Goal: Transaction & Acquisition: Obtain resource

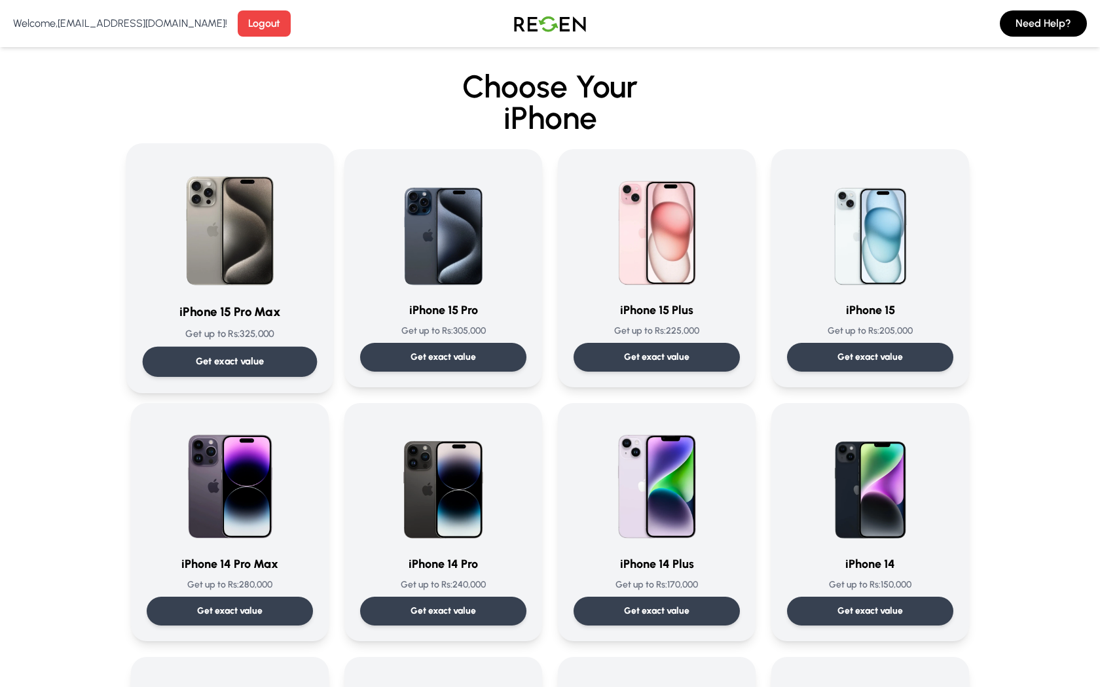
click at [256, 254] on img at bounding box center [230, 226] width 132 height 132
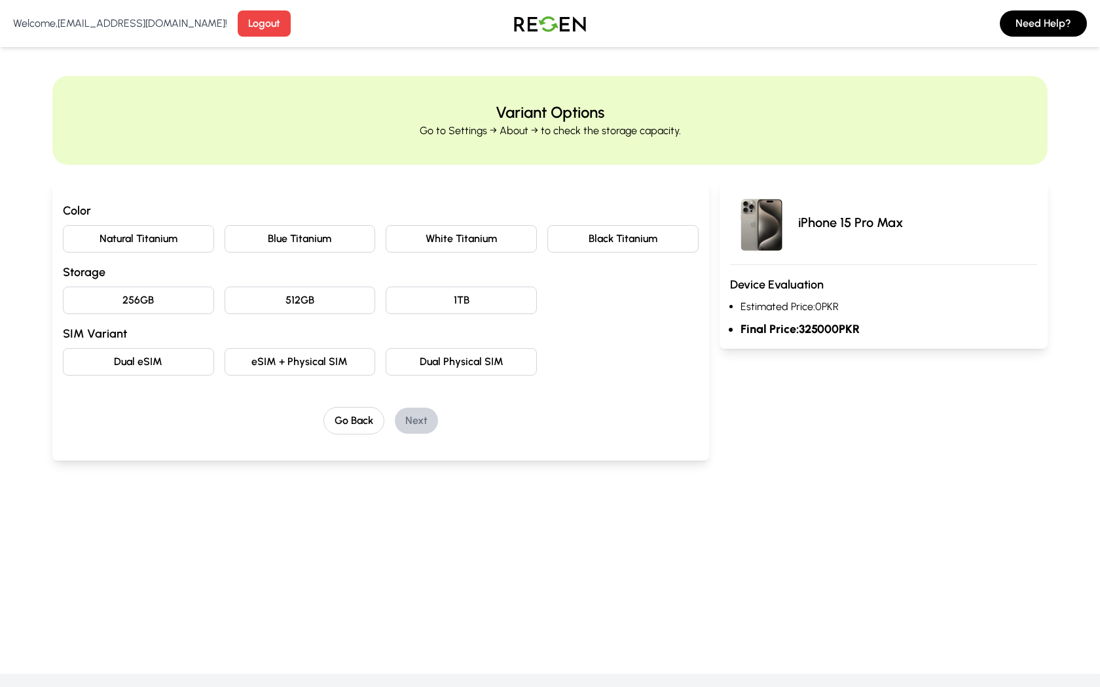
click at [315, 244] on button "Blue Titanium" at bounding box center [299, 238] width 151 height 27
click at [129, 293] on button "256GB" at bounding box center [138, 300] width 151 height 27
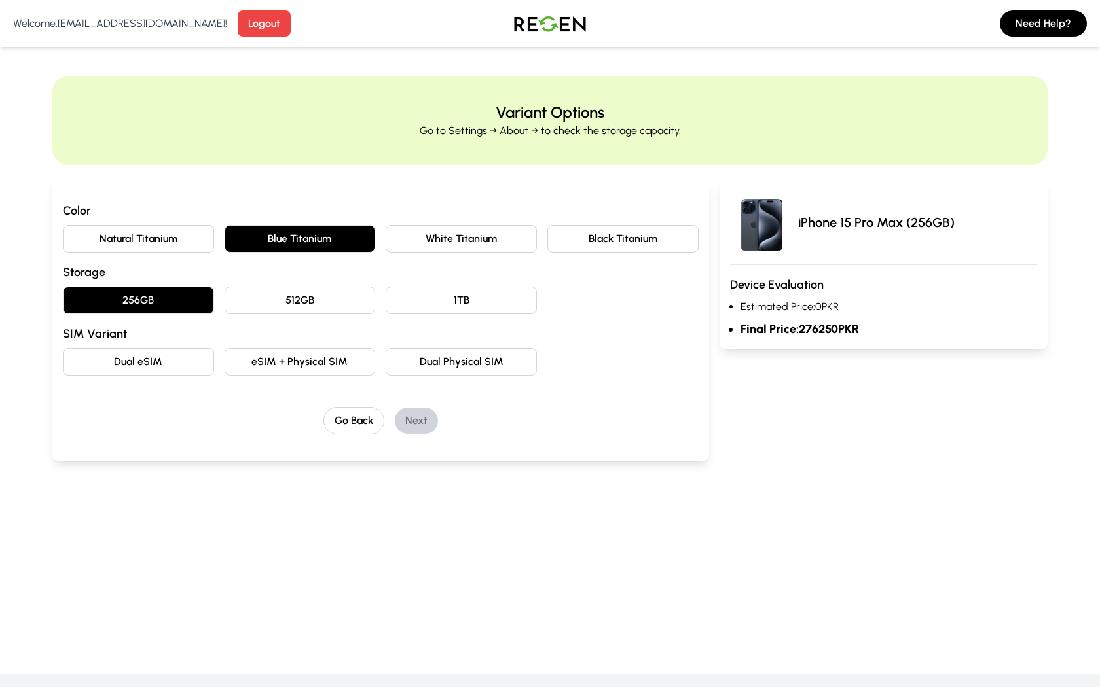
click at [142, 349] on button "Dual eSIM" at bounding box center [138, 361] width 151 height 27
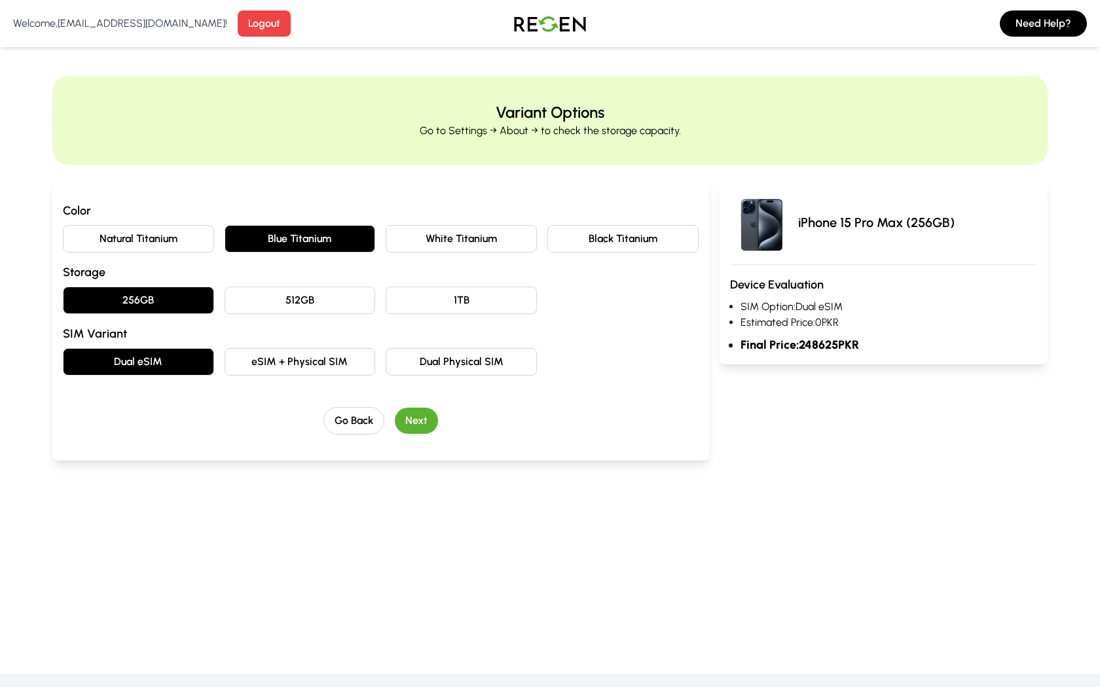
click at [433, 418] on button "Next" at bounding box center [416, 421] width 43 height 26
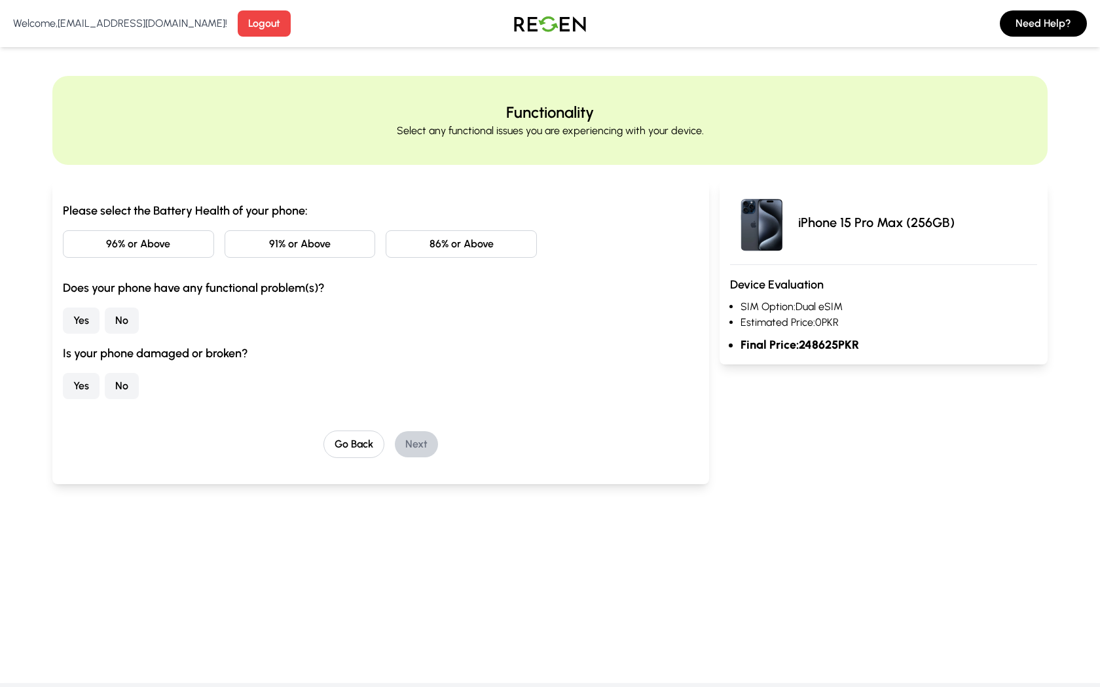
click at [172, 243] on button "96% or Above" at bounding box center [138, 243] width 151 height 27
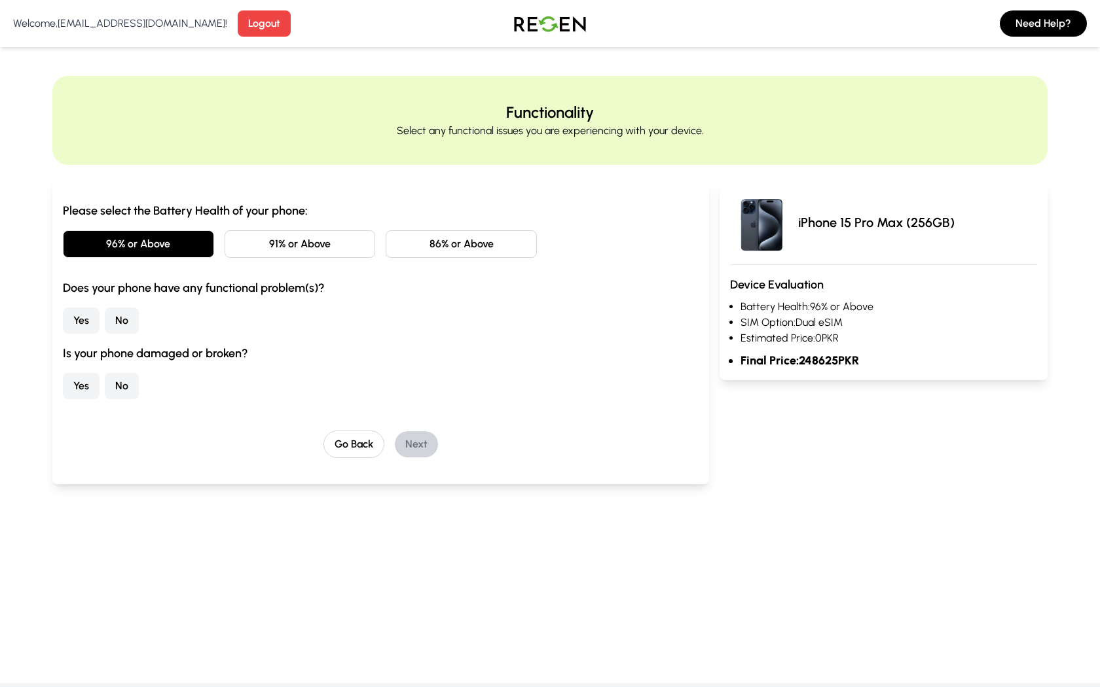
click at [126, 328] on button "No" at bounding box center [122, 321] width 34 height 26
click at [119, 383] on button "No" at bounding box center [122, 386] width 34 height 26
click at [413, 431] on div "Go Back Next" at bounding box center [381, 444] width 636 height 27
click at [421, 445] on button "Next" at bounding box center [416, 444] width 43 height 26
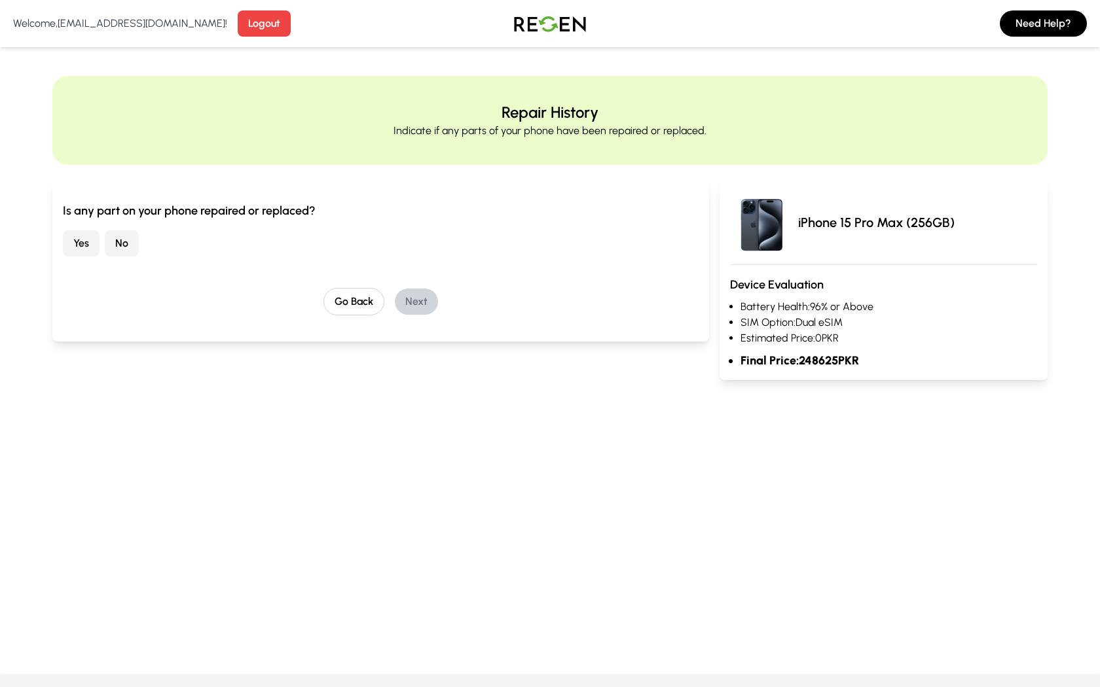
click at [121, 237] on button "No" at bounding box center [122, 243] width 34 height 26
click at [411, 299] on button "Next" at bounding box center [416, 302] width 43 height 26
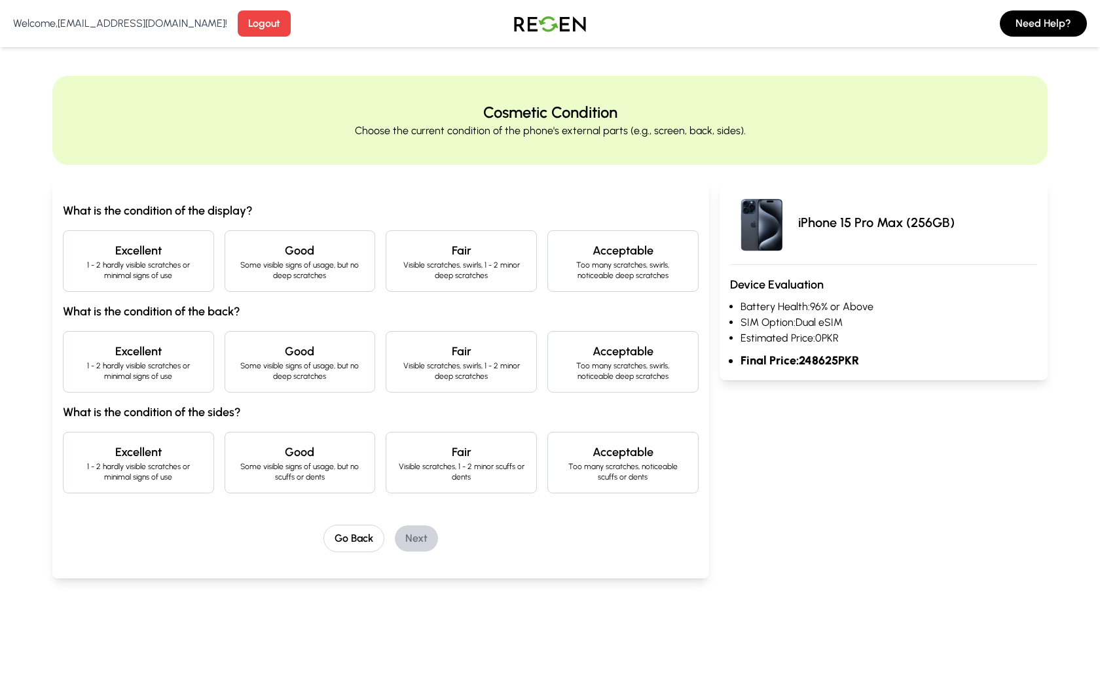
click at [139, 260] on p "1 - 2 hardly visible scratches or minimal signs of use" at bounding box center [138, 270] width 129 height 21
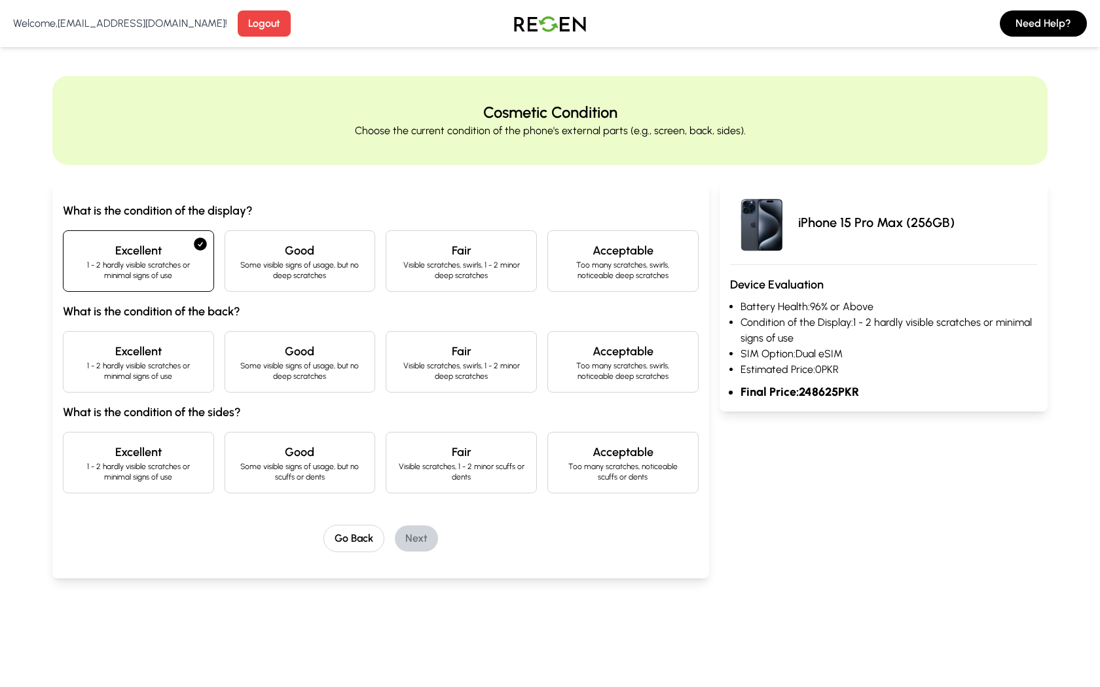
click at [162, 342] on h4 "Excellent" at bounding box center [138, 351] width 129 height 18
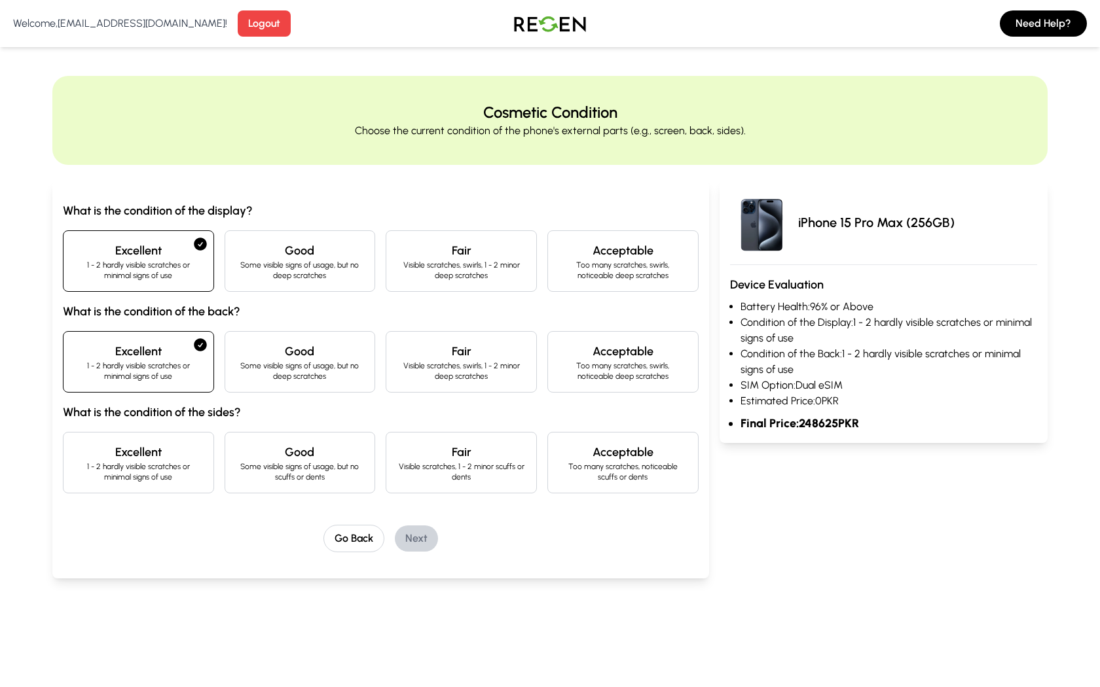
click at [154, 484] on div "Excellent 1 - 2 hardly visible scratches or minimal signs of use" at bounding box center [138, 463] width 151 height 62
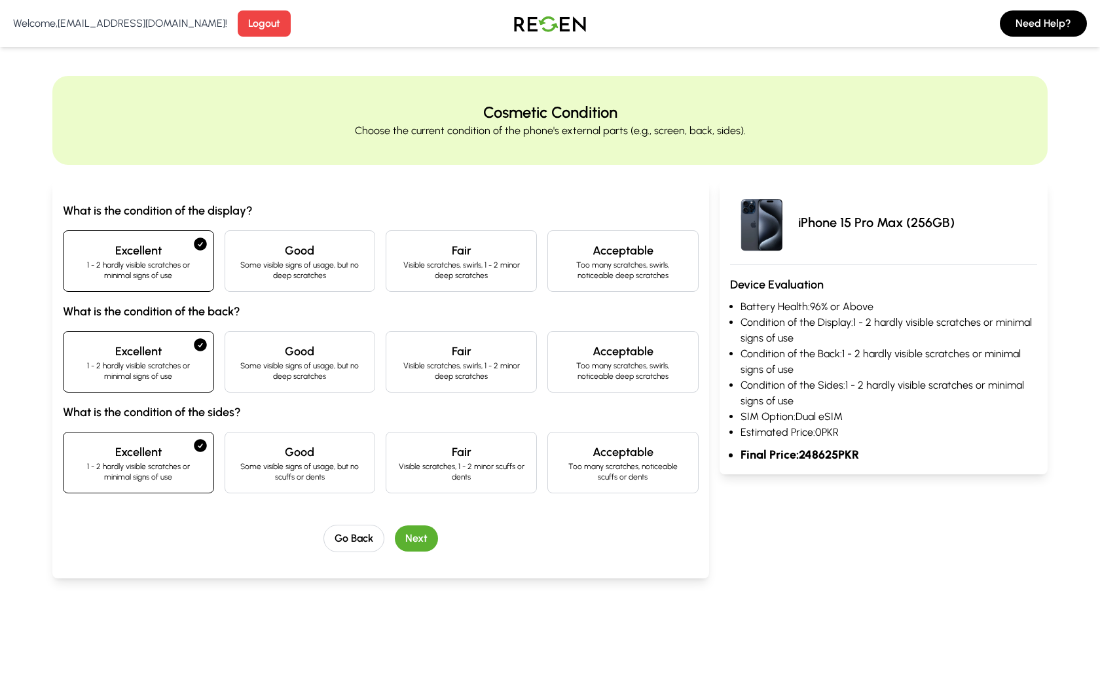
click at [393, 535] on div "Go Back Next" at bounding box center [381, 538] width 636 height 27
click at [420, 535] on button "Next" at bounding box center [416, 539] width 43 height 26
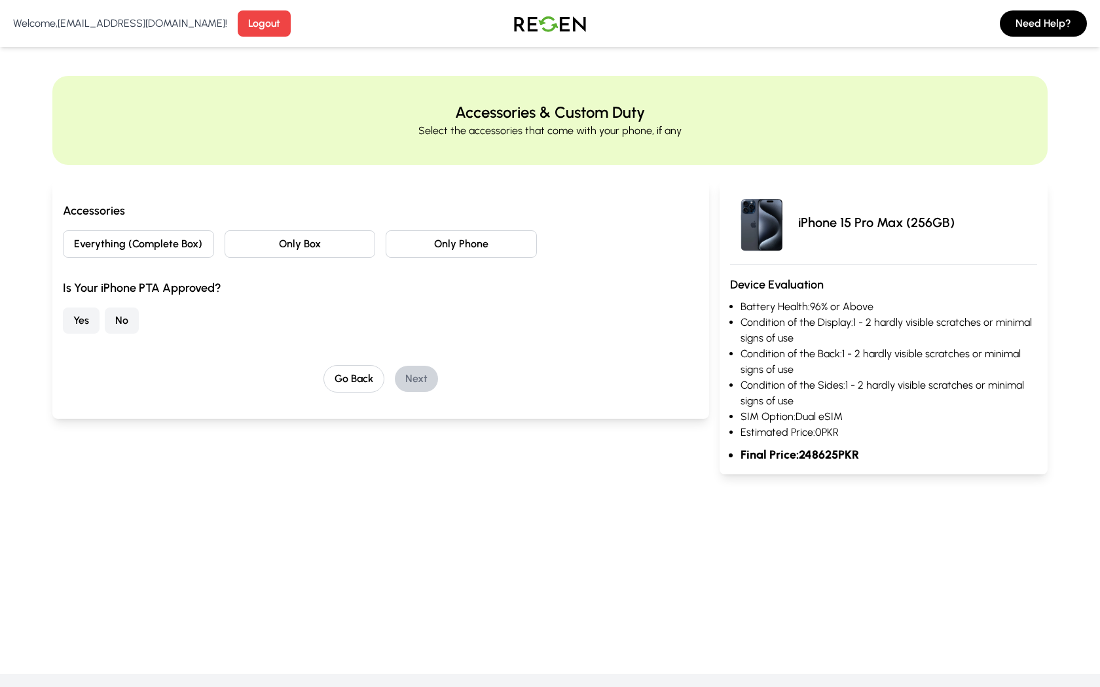
click at [429, 246] on button "Only Phone" at bounding box center [460, 243] width 151 height 27
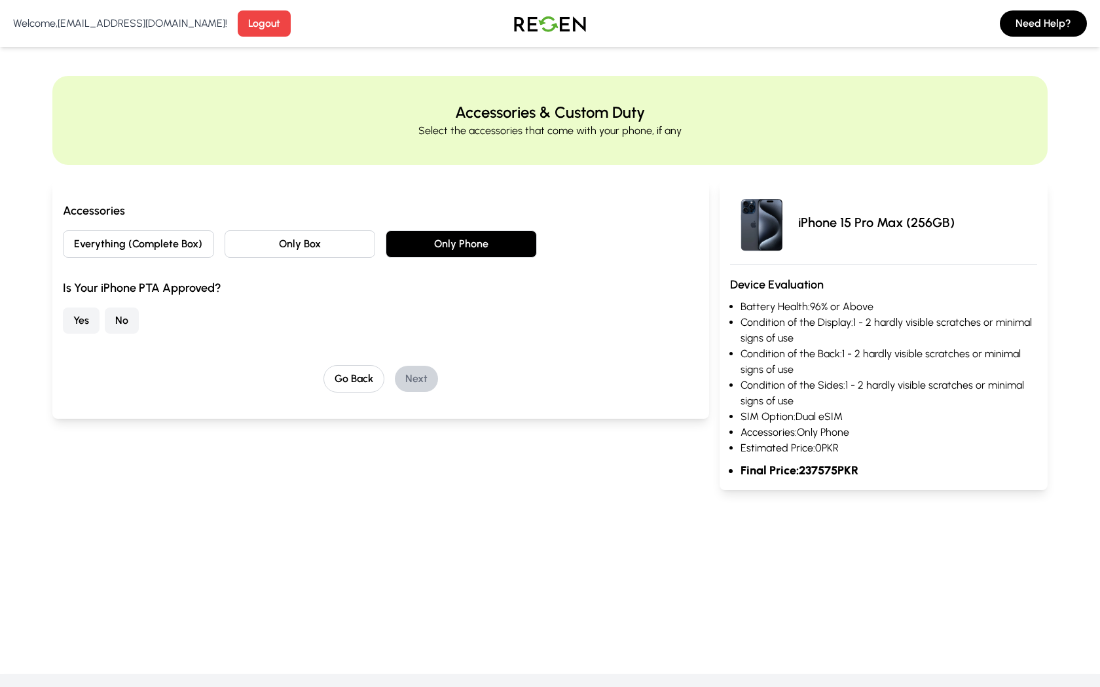
click at [120, 324] on button "No" at bounding box center [122, 321] width 34 height 26
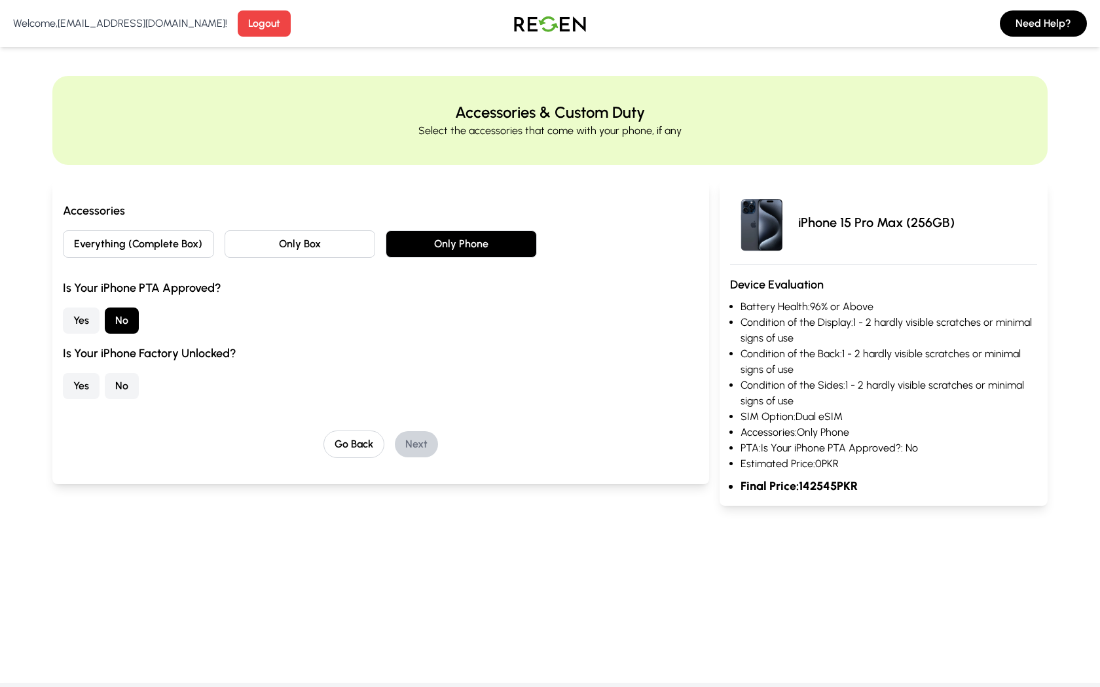
click at [90, 387] on button "Yes" at bounding box center [81, 386] width 37 height 26
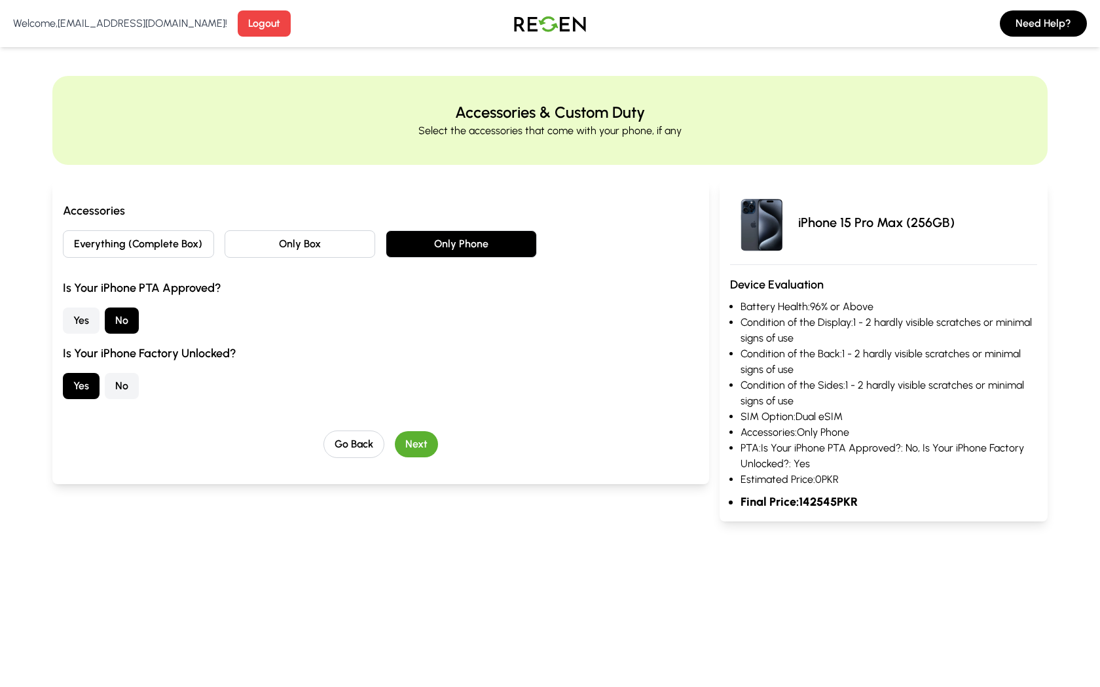
click at [580, 439] on div "Go Back Next" at bounding box center [381, 444] width 636 height 27
click at [418, 450] on button "Next" at bounding box center [416, 444] width 43 height 26
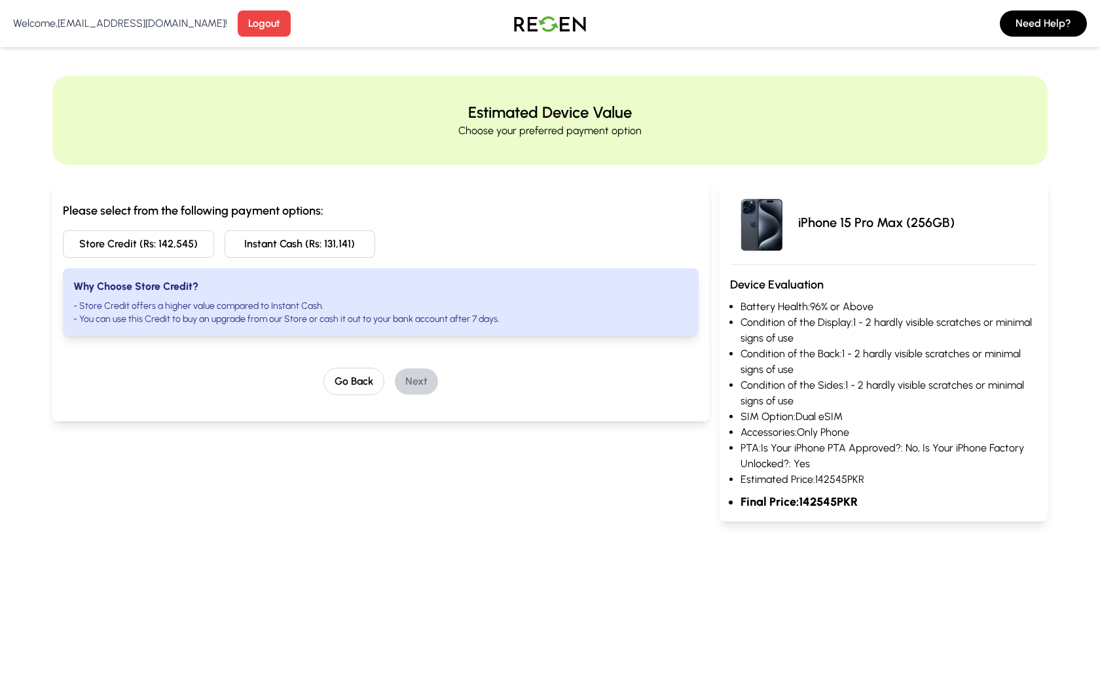
click at [178, 232] on button "Store Credit (Rs: 142,545)" at bounding box center [138, 243] width 151 height 27
click at [427, 376] on button "Next" at bounding box center [416, 381] width 43 height 26
